Goal: Information Seeking & Learning: Check status

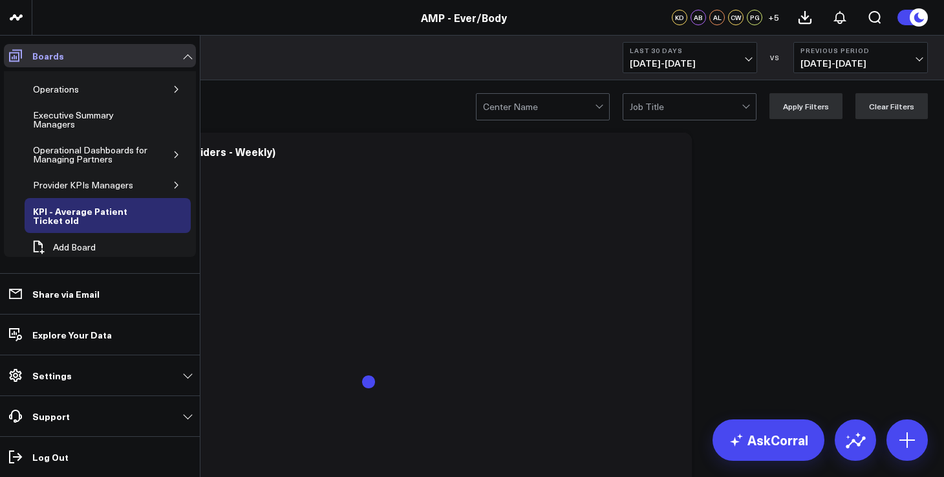
click at [23, 63] on span at bounding box center [15, 55] width 23 height 23
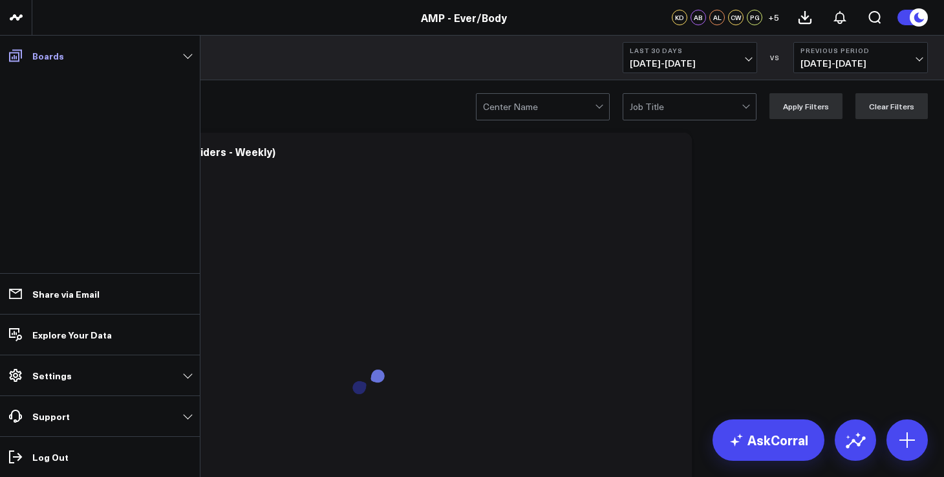
click at [19, 61] on icon at bounding box center [15, 56] width 13 height 12
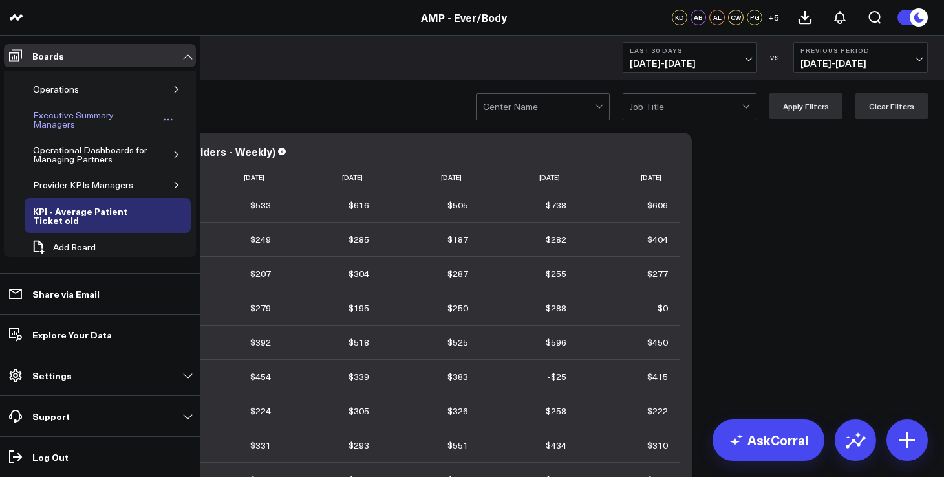
click at [89, 126] on div "Executive Summary Managers" at bounding box center [94, 119] width 129 height 25
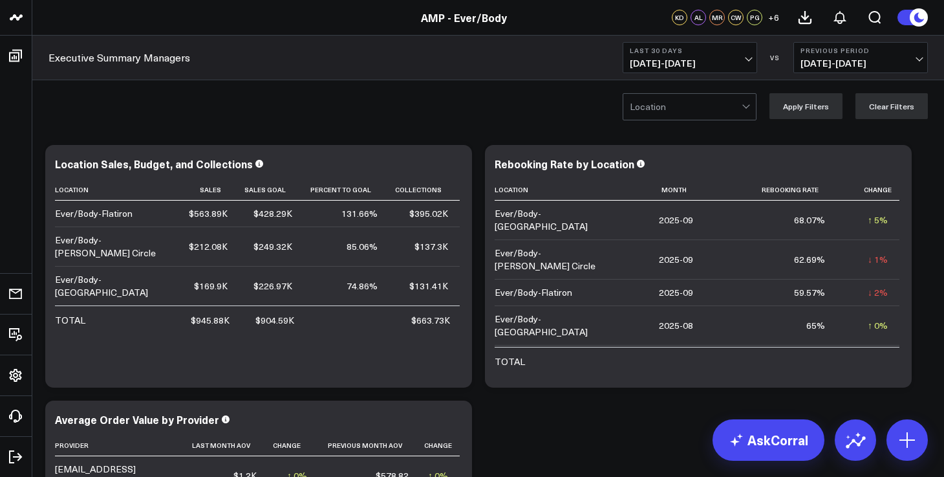
click at [680, 47] on b "Last 30 Days" at bounding box center [690, 51] width 120 height 8
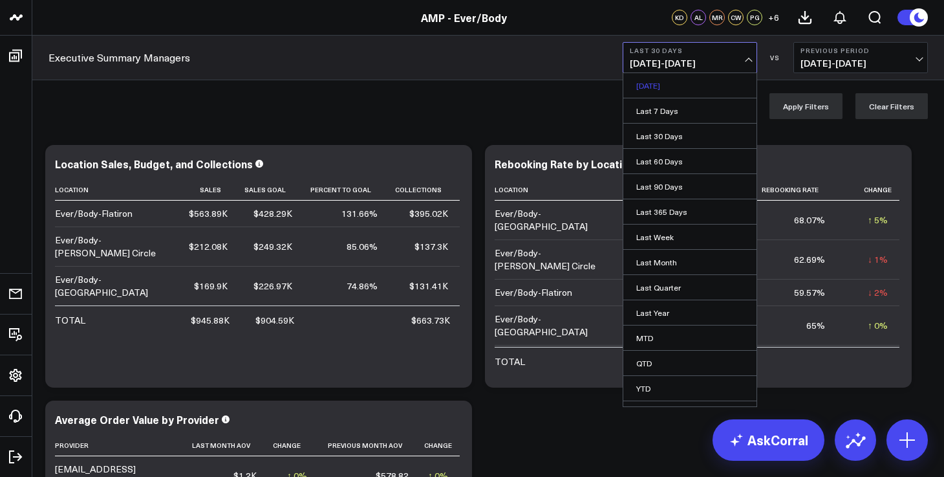
click at [676, 84] on link "Yesterday" at bounding box center [690, 85] width 133 height 25
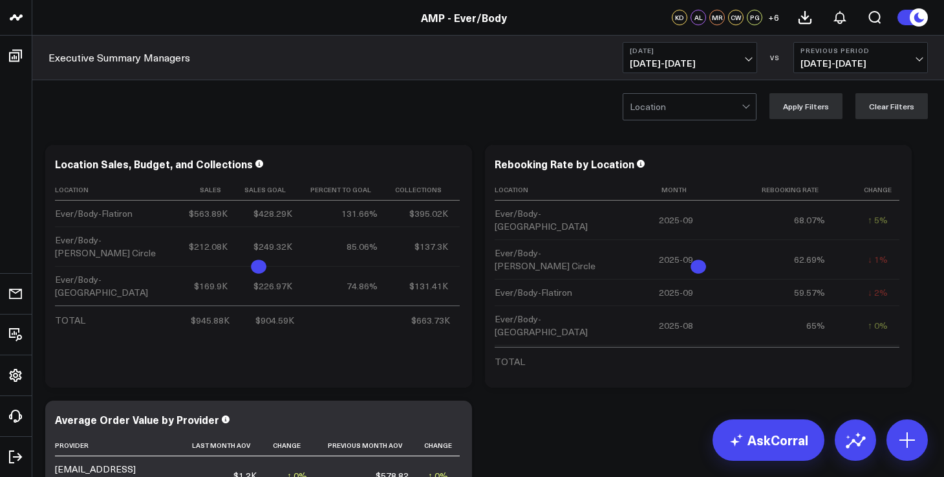
click at [678, 56] on button "Yesterday 10/08/25 - 10/08/25" at bounding box center [690, 57] width 135 height 31
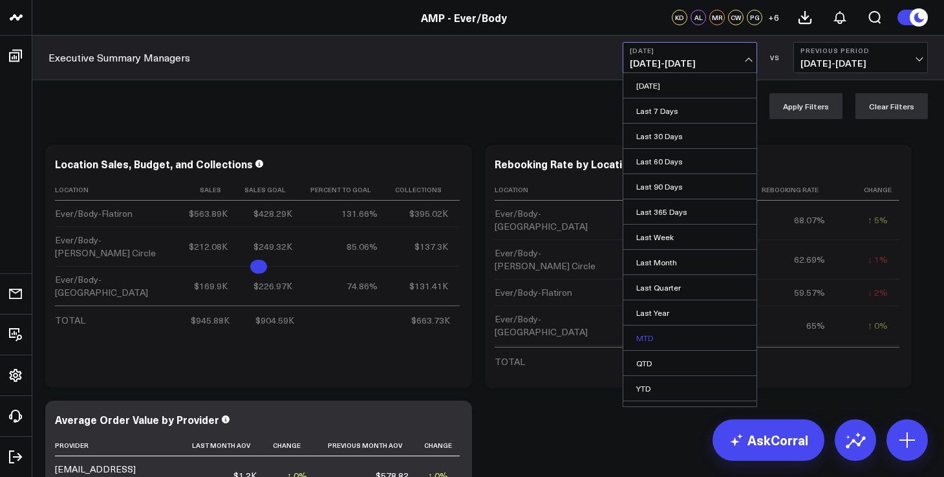
click at [651, 335] on link "MTD" at bounding box center [690, 337] width 133 height 25
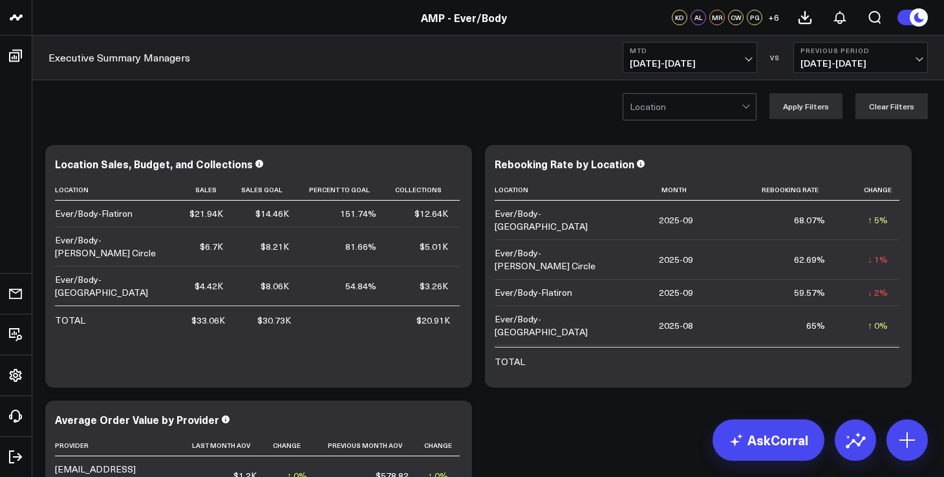
click at [681, 58] on span "10/01/25 - 10/08/25" at bounding box center [690, 63] width 120 height 10
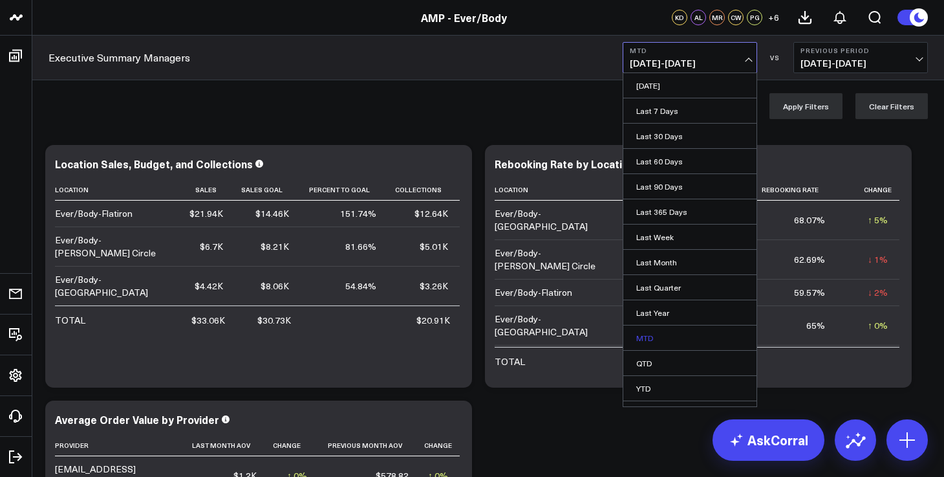
click at [652, 339] on link "MTD" at bounding box center [690, 337] width 133 height 25
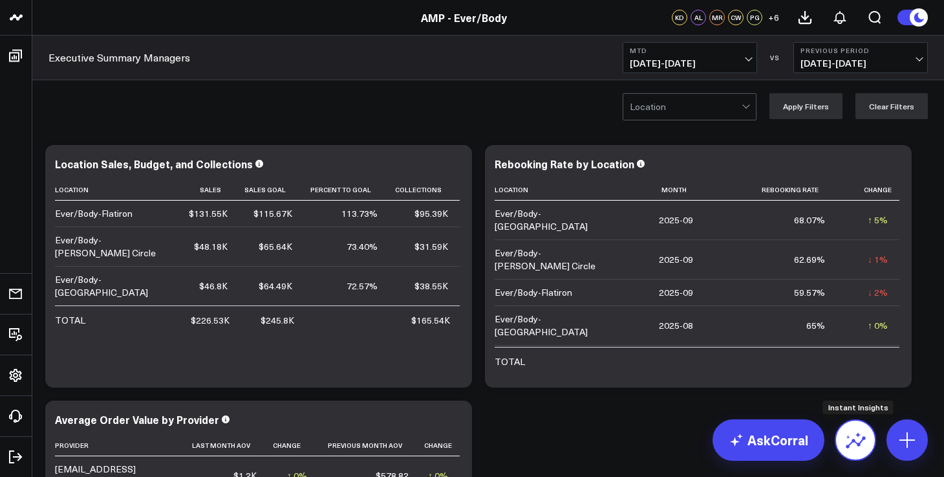
click at [858, 445] on icon at bounding box center [856, 442] width 20 height 12
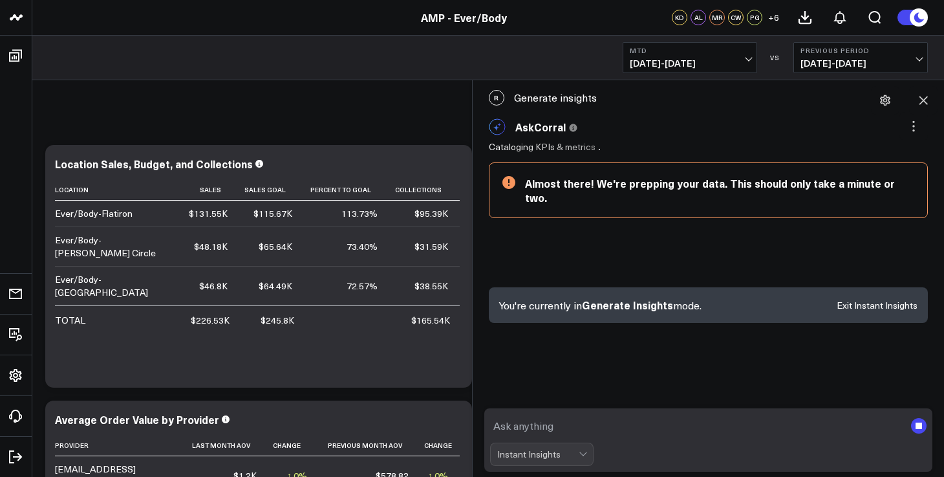
click at [552, 92] on div "R Generate insights" at bounding box center [708, 97] width 459 height 28
click at [535, 127] on span "AskCorral" at bounding box center [540, 127] width 50 height 14
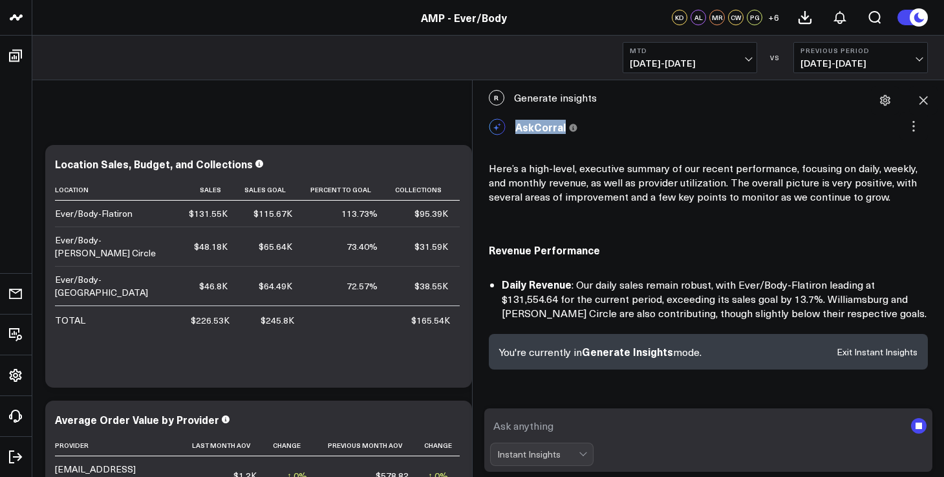
click at [535, 132] on span "AskCorral" at bounding box center [540, 127] width 50 height 14
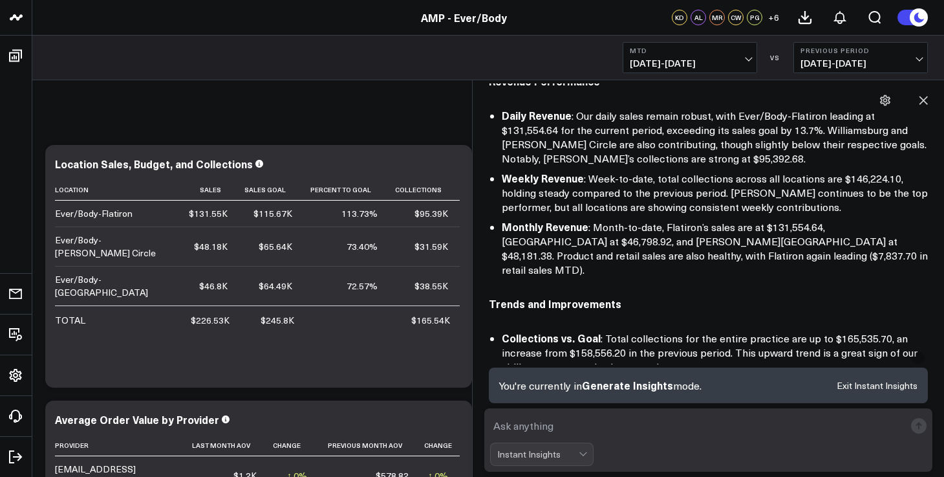
scroll to position [125, 0]
